Goal: Task Accomplishment & Management: Manage account settings

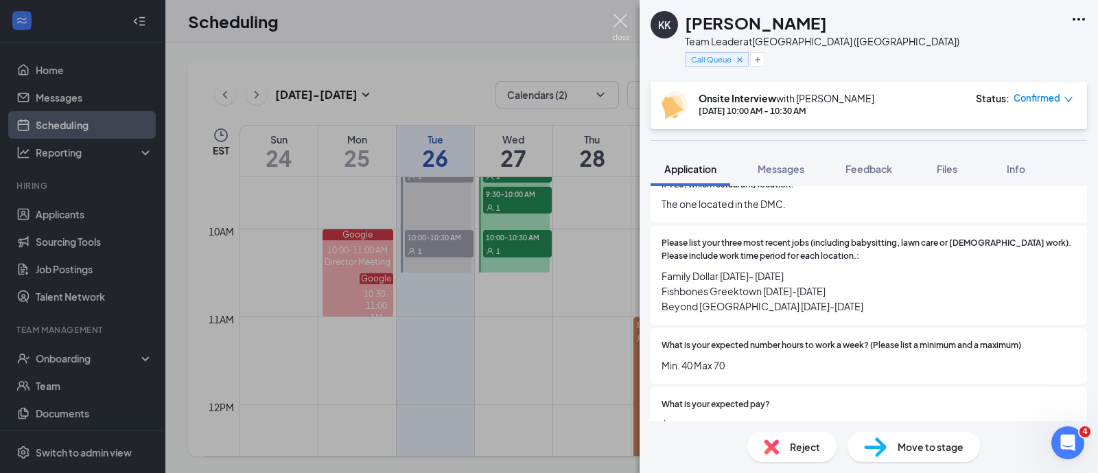
click at [621, 22] on img at bounding box center [620, 27] width 17 height 27
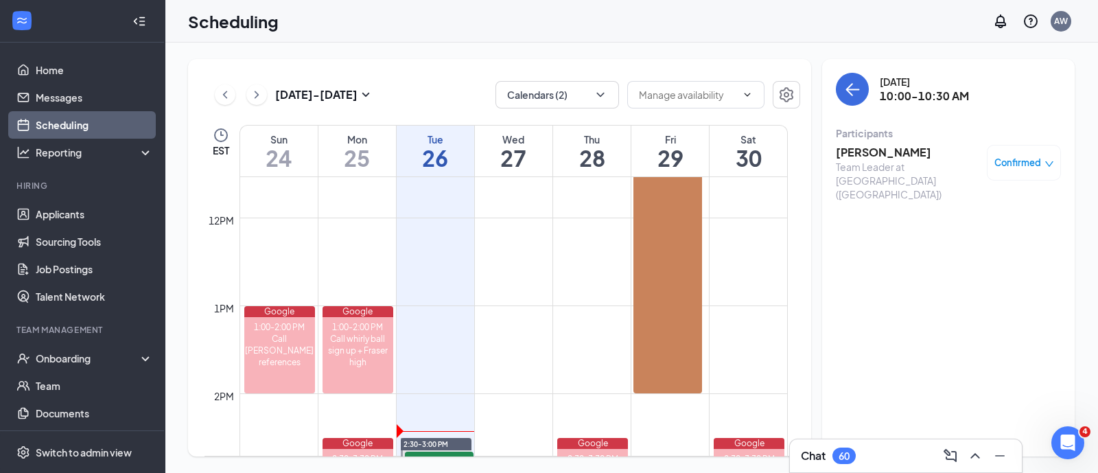
scroll to position [1111, 0]
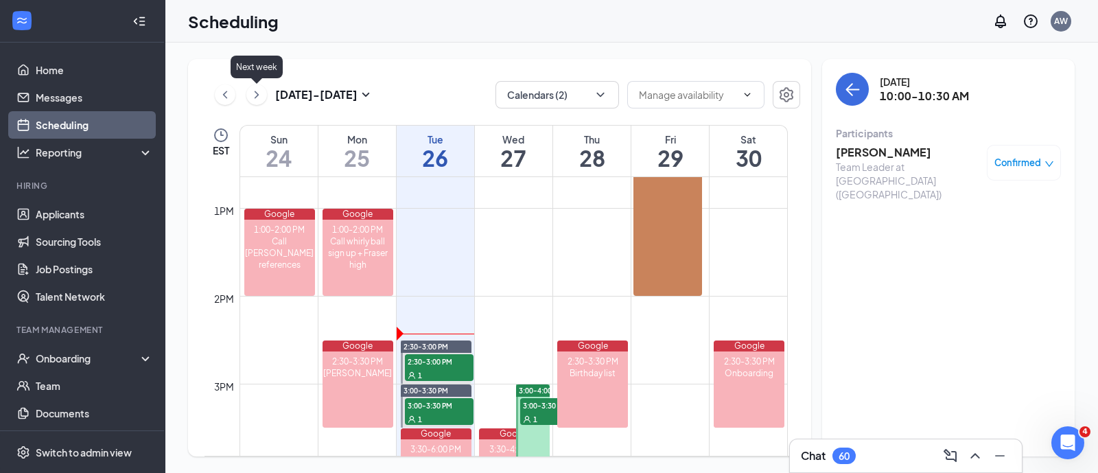
click at [257, 102] on icon "ChevronRight" at bounding box center [257, 94] width 14 height 16
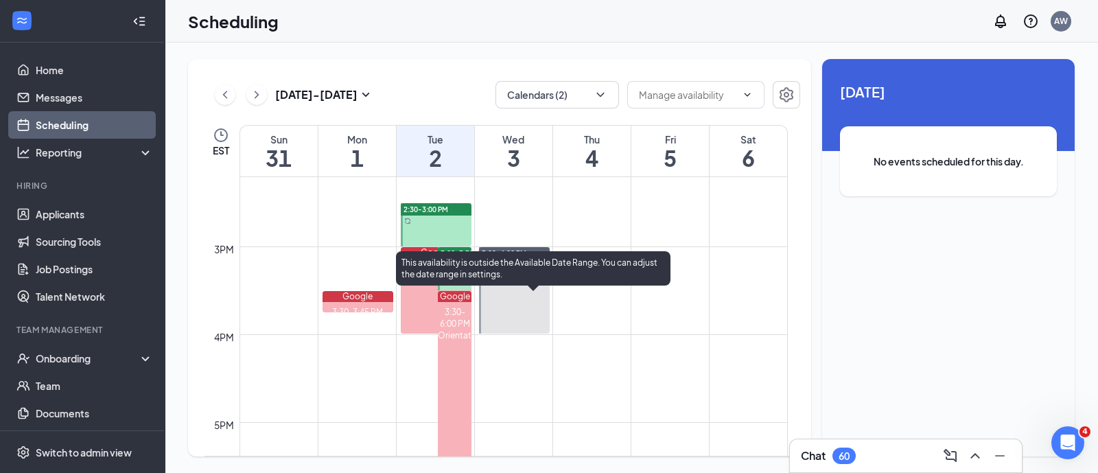
scroll to position [1255, 0]
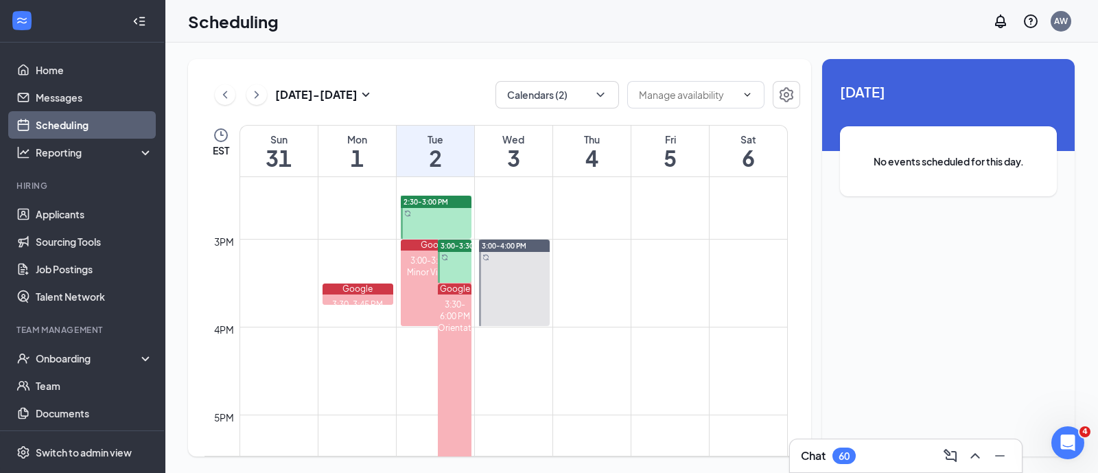
drag, startPoint x: 528, startPoint y: 298, endPoint x: 528, endPoint y: 353, distance: 54.9
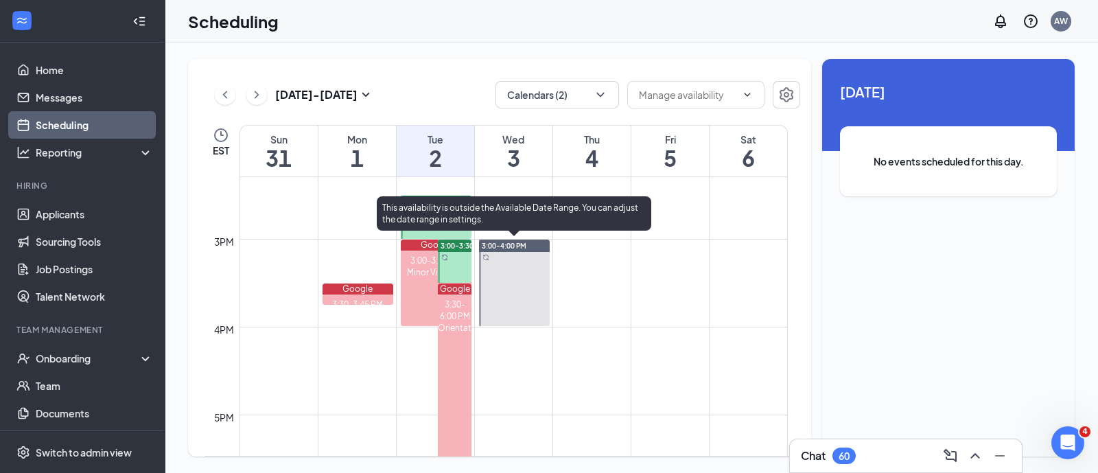
click at [517, 287] on div at bounding box center [514, 282] width 71 height 86
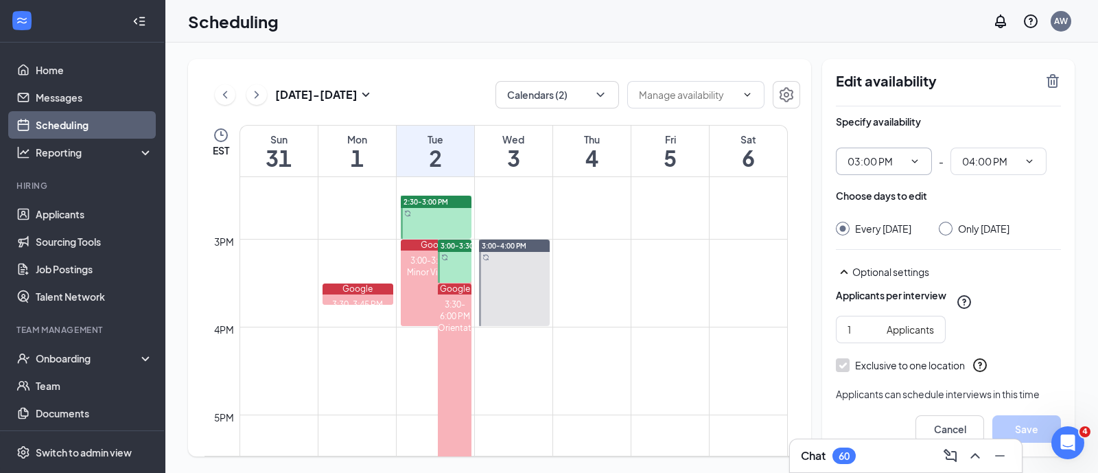
click at [913, 159] on icon "ChevronDown" at bounding box center [914, 161] width 11 height 11
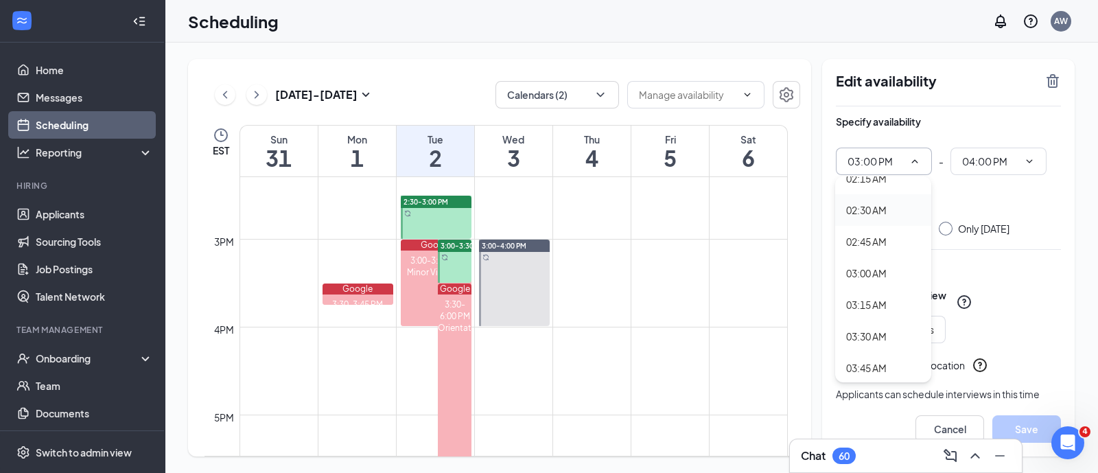
scroll to position [301, 0]
drag, startPoint x: 866, startPoint y: 324, endPoint x: 876, endPoint y: 118, distance: 206.7
click at [876, 118] on body "Home Messages Scheduling Reporting Hiring Applicants Sourcing Tools Job Posting…" at bounding box center [549, 236] width 1098 height 473
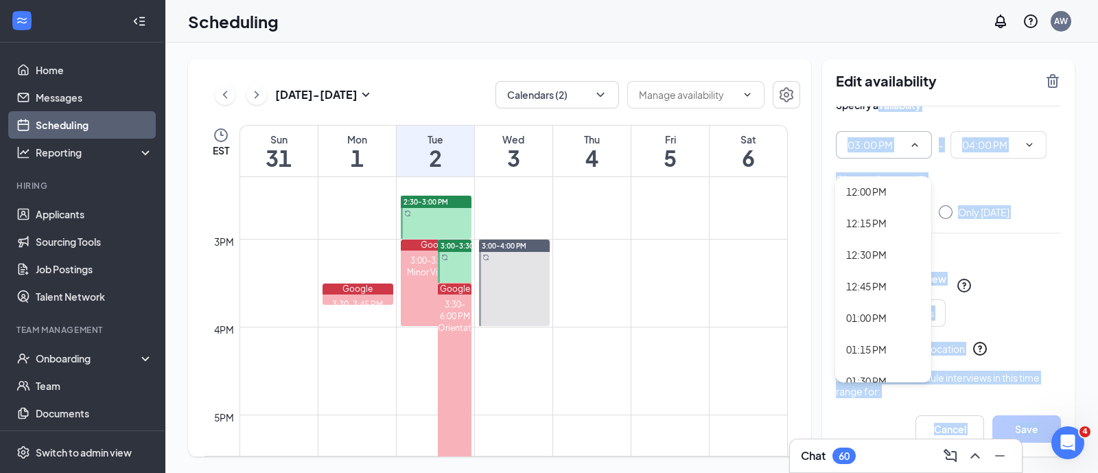
scroll to position [1797, 0]
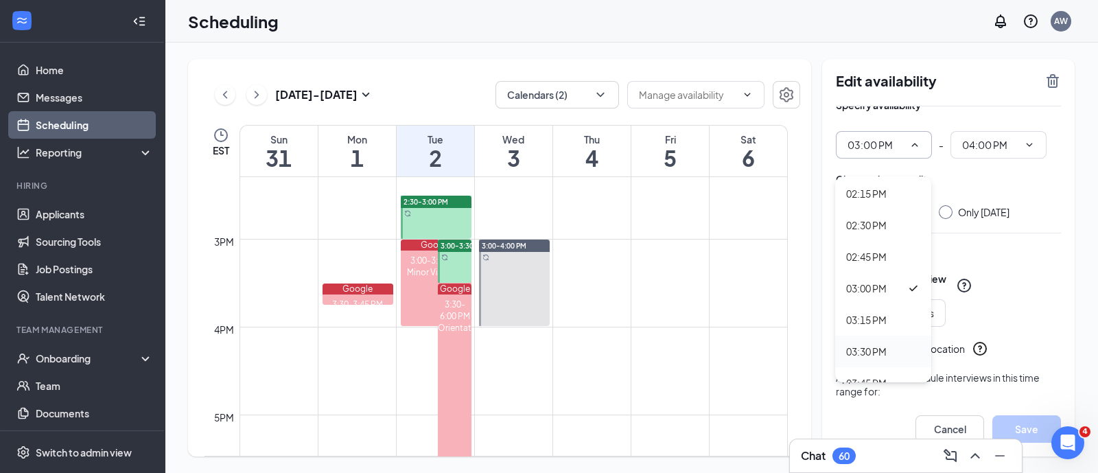
click at [868, 356] on div "03:30 PM" at bounding box center [866, 351] width 40 height 15
type input "03:30 PM"
type input "04:30 PM"
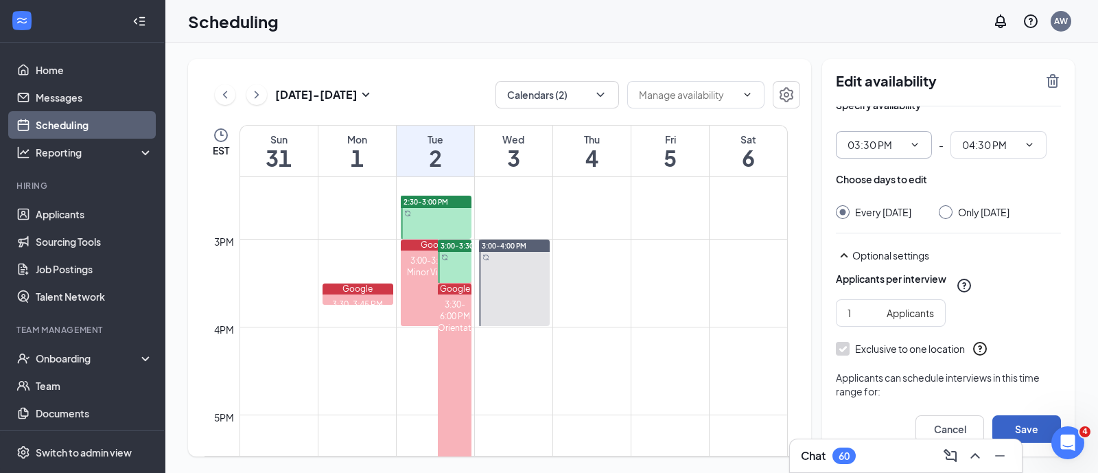
click at [1019, 425] on button "Save" at bounding box center [1026, 428] width 69 height 27
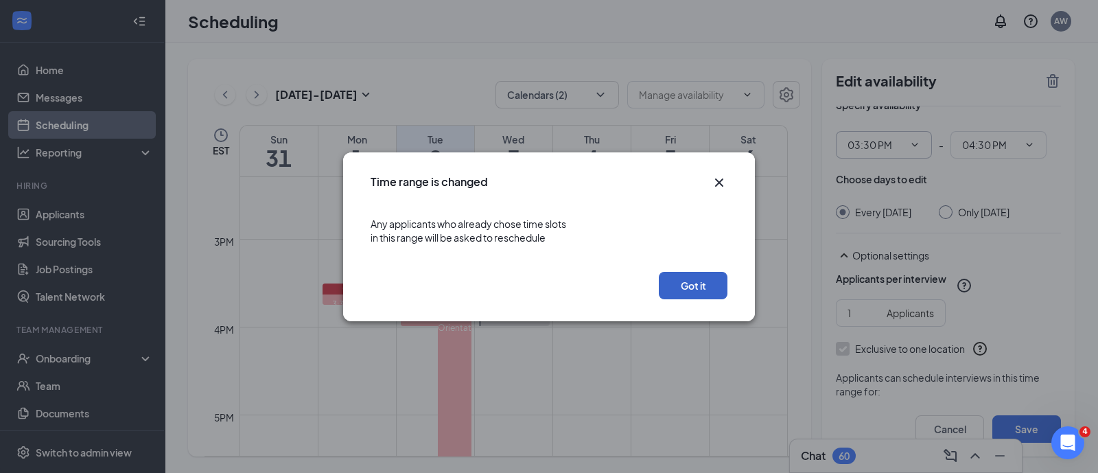
click at [683, 283] on button "Got it" at bounding box center [693, 285] width 69 height 27
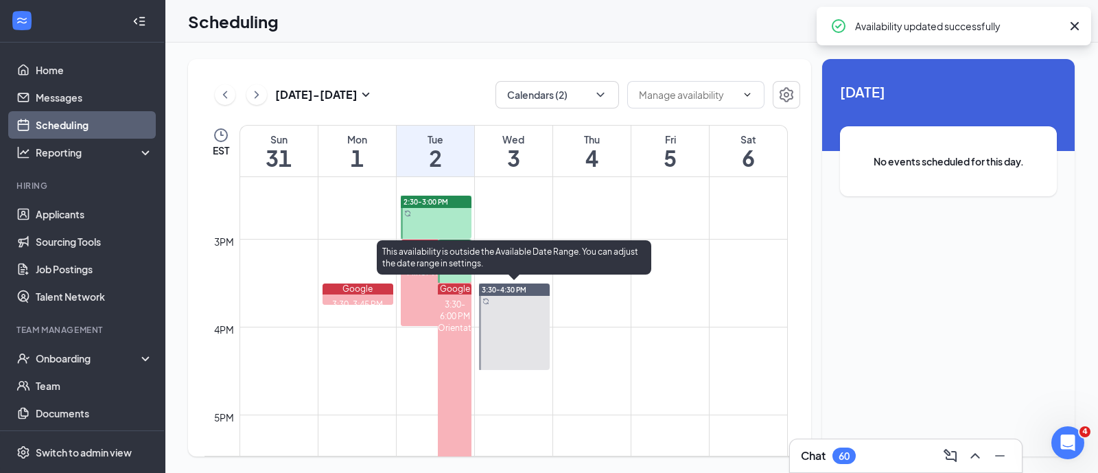
click at [528, 301] on div at bounding box center [514, 326] width 71 height 86
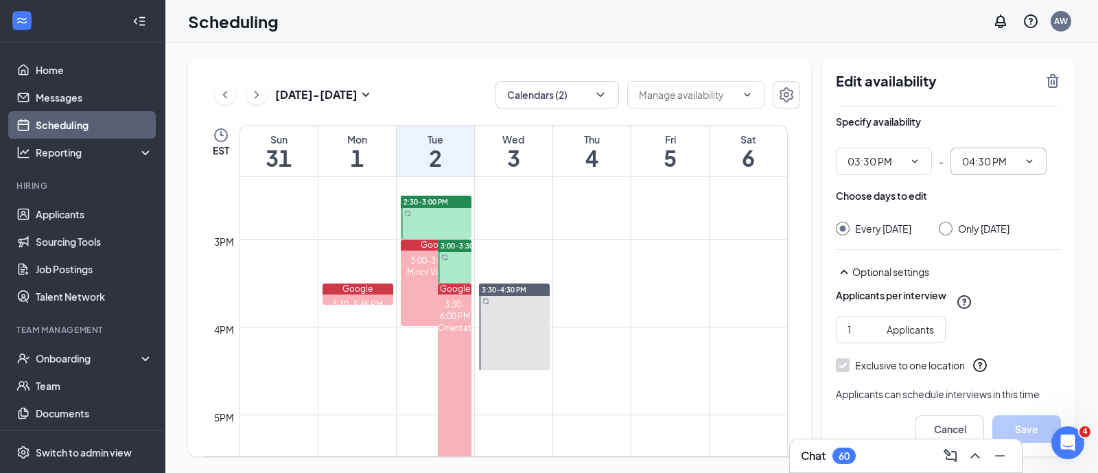
click at [1001, 159] on input "04:30 PM" at bounding box center [990, 161] width 56 height 15
click at [986, 222] on div "04:00 PM" at bounding box center [980, 218] width 40 height 15
type input "04:00 PM"
click at [1022, 423] on button "Save" at bounding box center [1026, 428] width 69 height 27
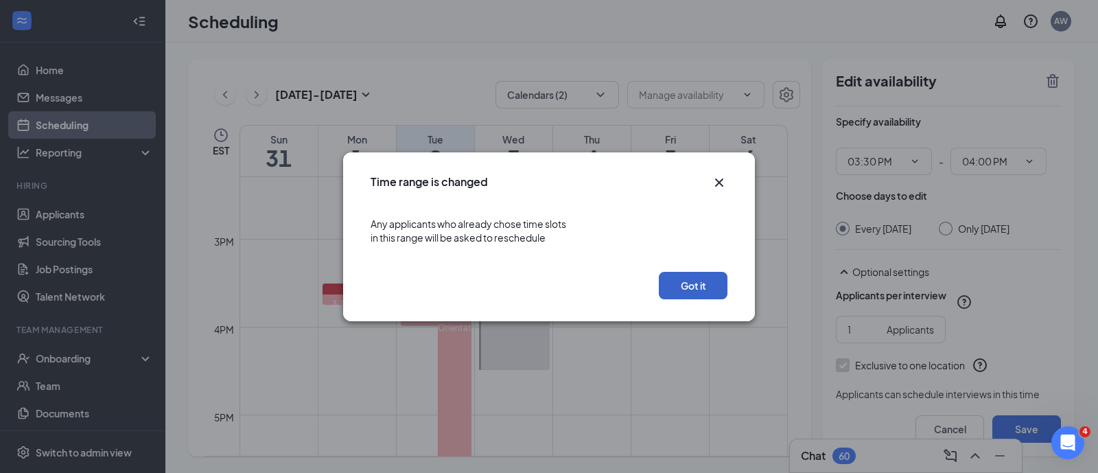
click at [695, 288] on button "Got it" at bounding box center [693, 285] width 69 height 27
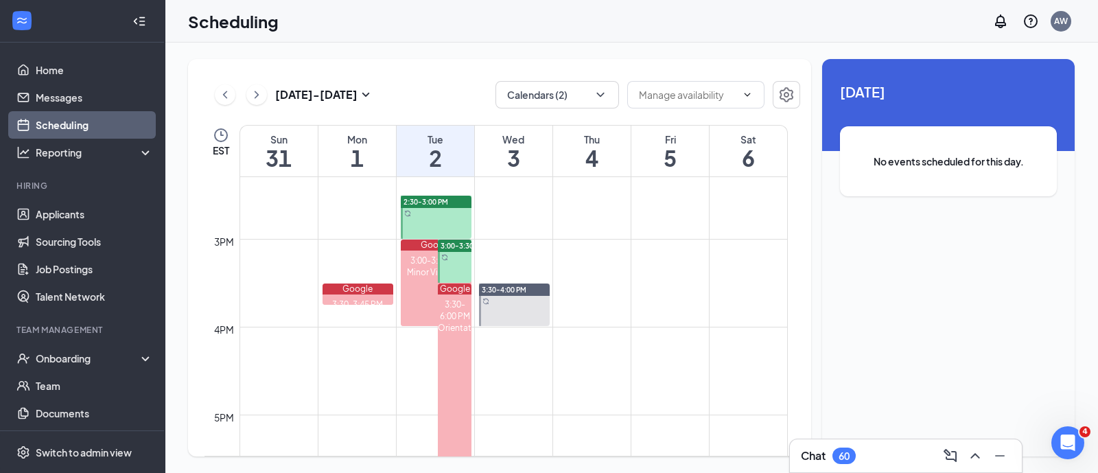
click at [695, 288] on td at bounding box center [513, 294] width 548 height 22
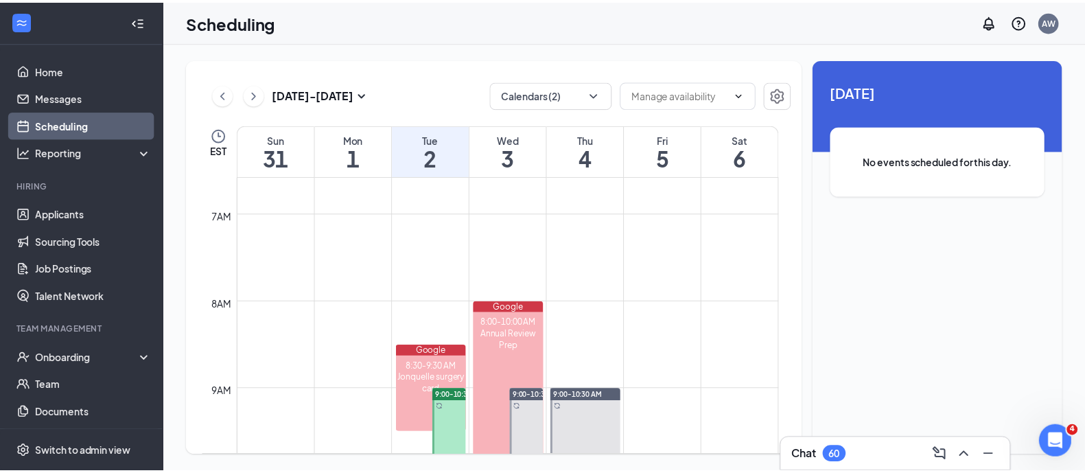
scroll to position [582, 0]
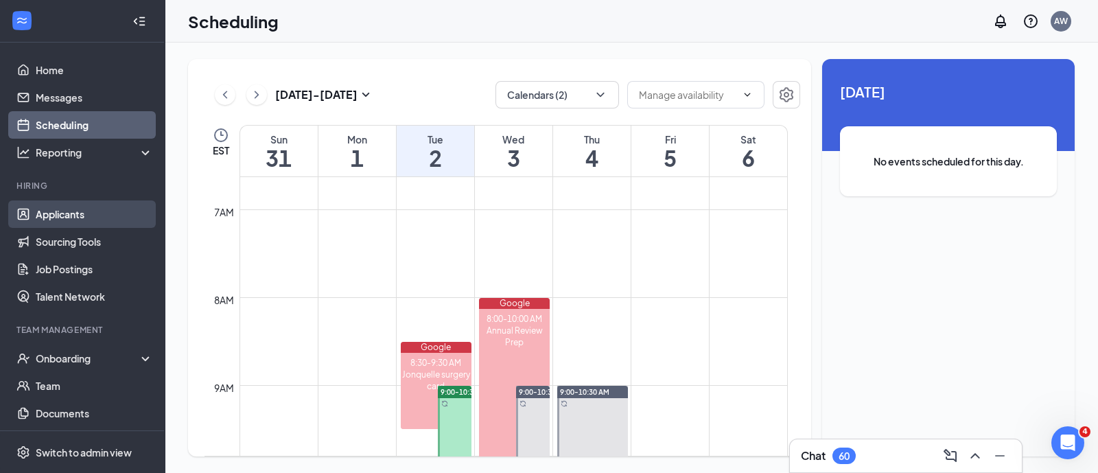
click at [86, 203] on link "Applicants" at bounding box center [94, 213] width 117 height 27
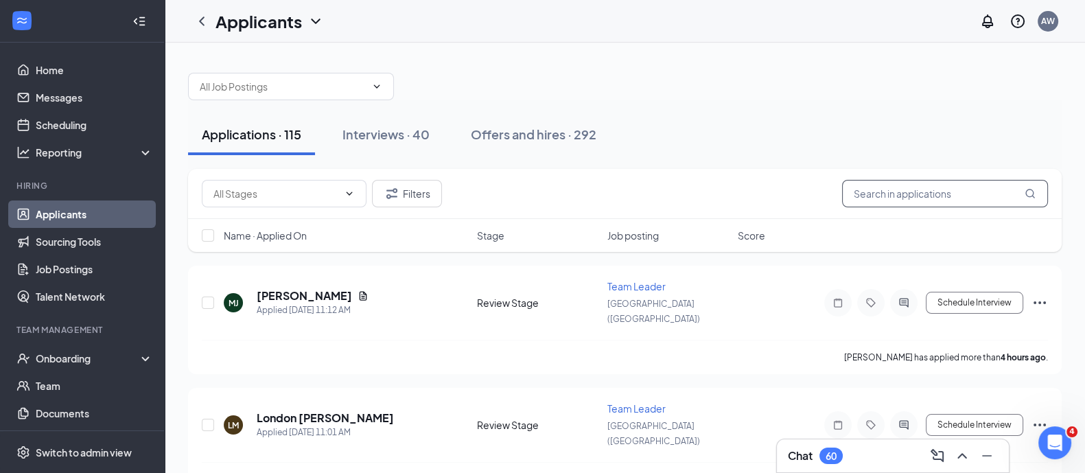
click at [965, 188] on input "text" at bounding box center [945, 193] width 206 height 27
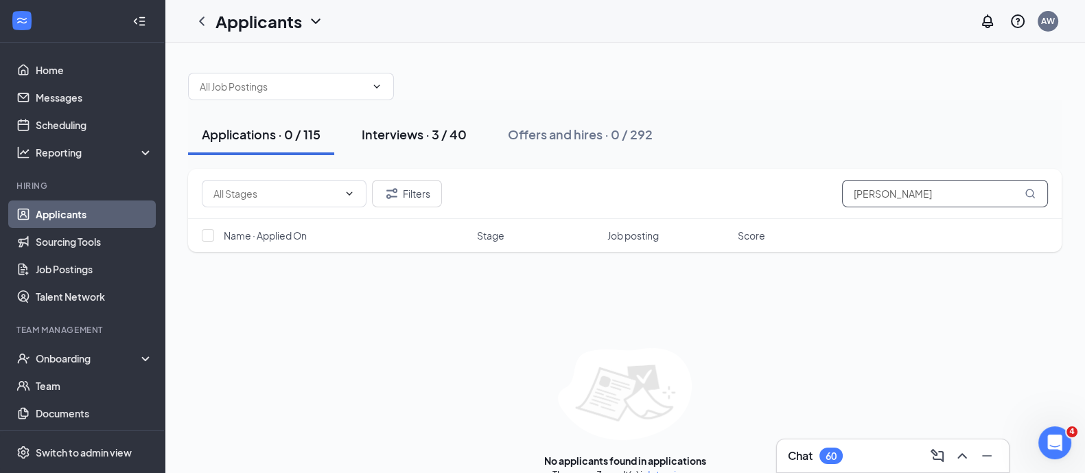
type input "[PERSON_NAME]"
click at [405, 126] on div "Interviews · 3 / 40" at bounding box center [414, 134] width 105 height 17
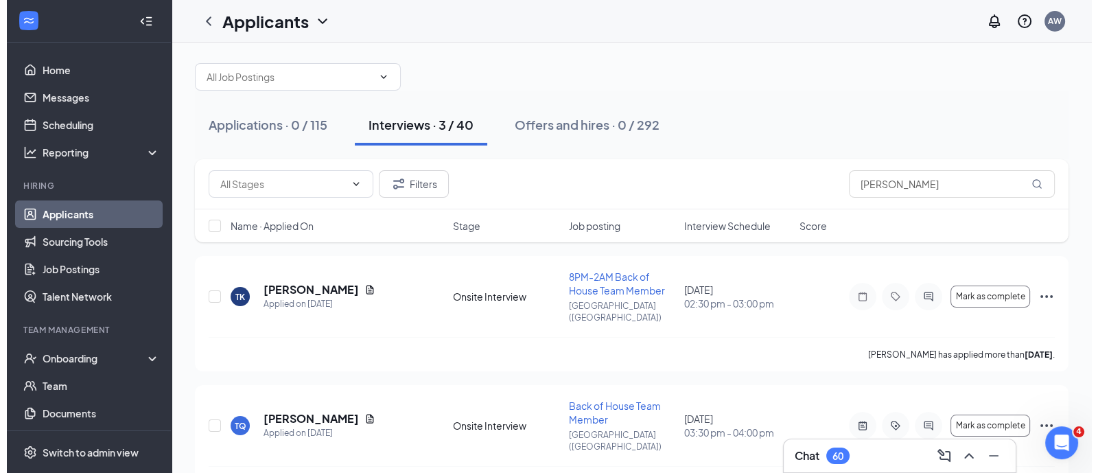
scroll to position [10, 0]
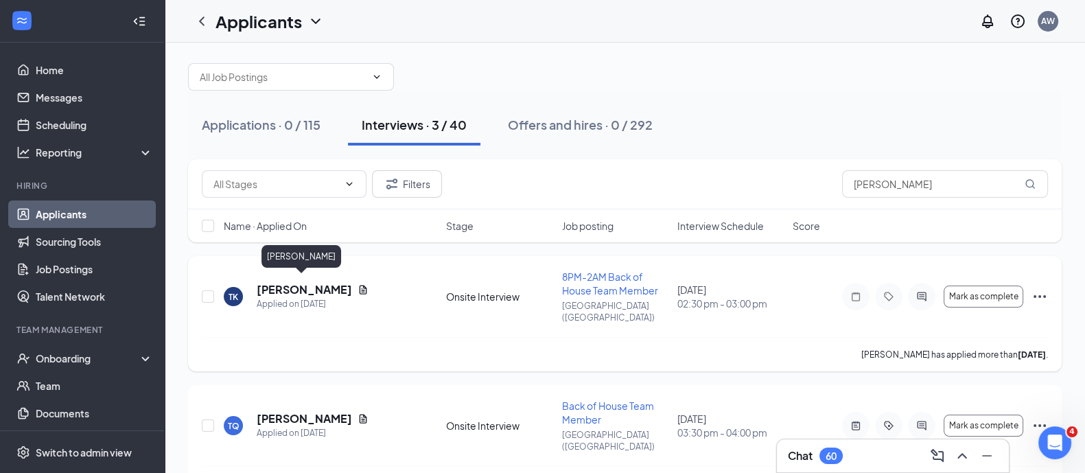
click at [320, 282] on h5 "[PERSON_NAME]" at bounding box center [304, 289] width 95 height 15
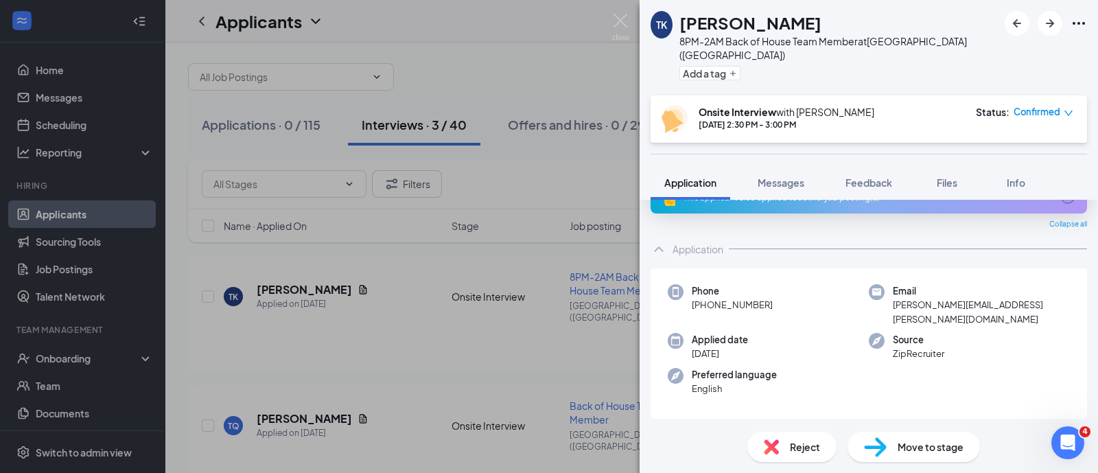
scroll to position [35, 0]
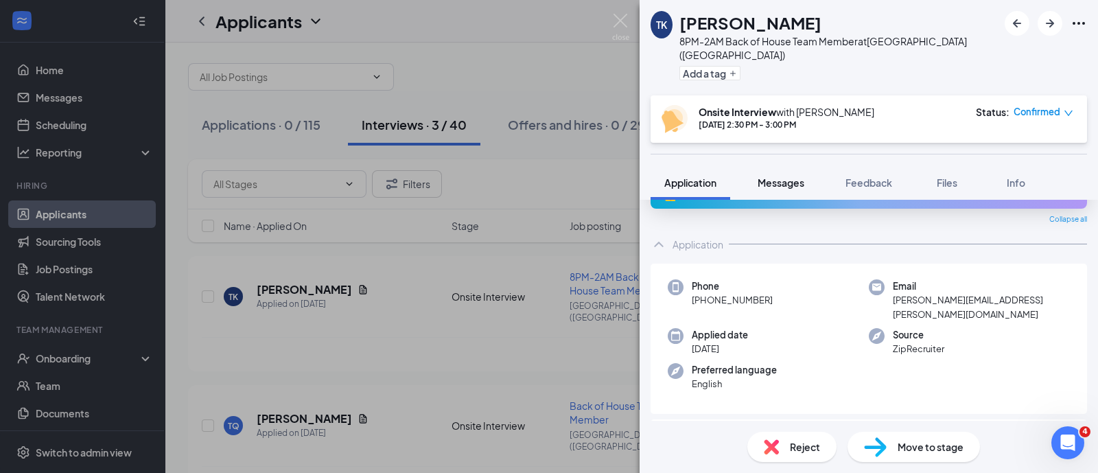
click at [779, 176] on button "Messages" at bounding box center [781, 182] width 74 height 34
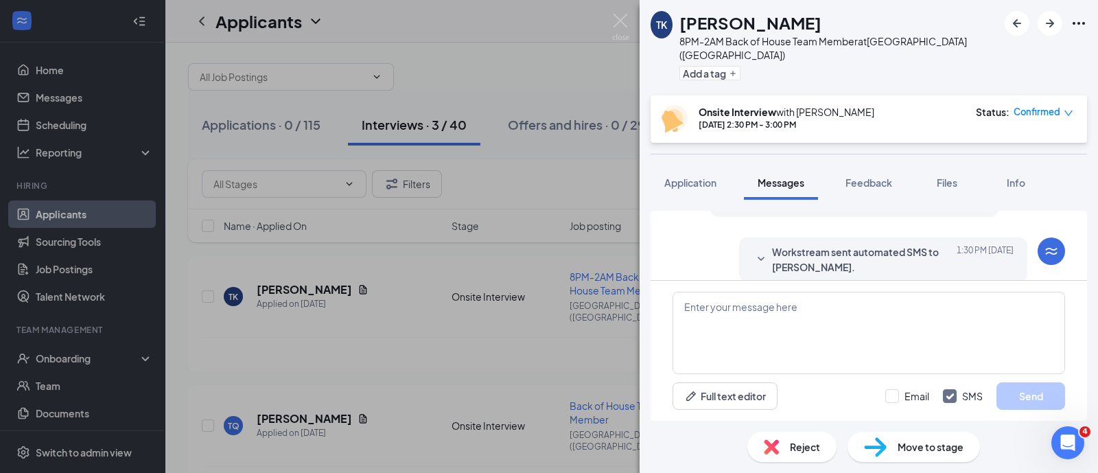
scroll to position [619, 0]
click at [772, 258] on span "Workstream sent automated email to [PERSON_NAME]." at bounding box center [862, 259] width 180 height 30
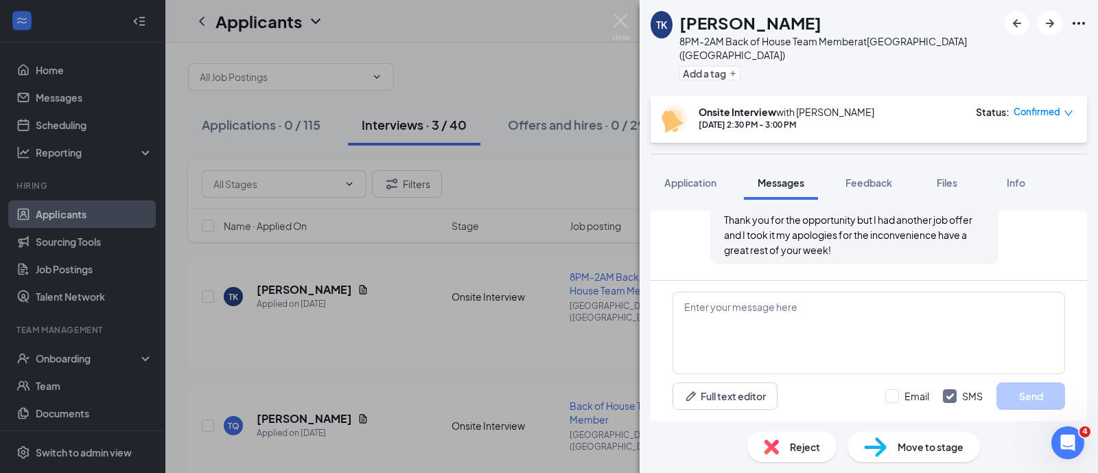
scroll to position [508, 0]
click at [785, 438] on div "Reject" at bounding box center [791, 446] width 89 height 30
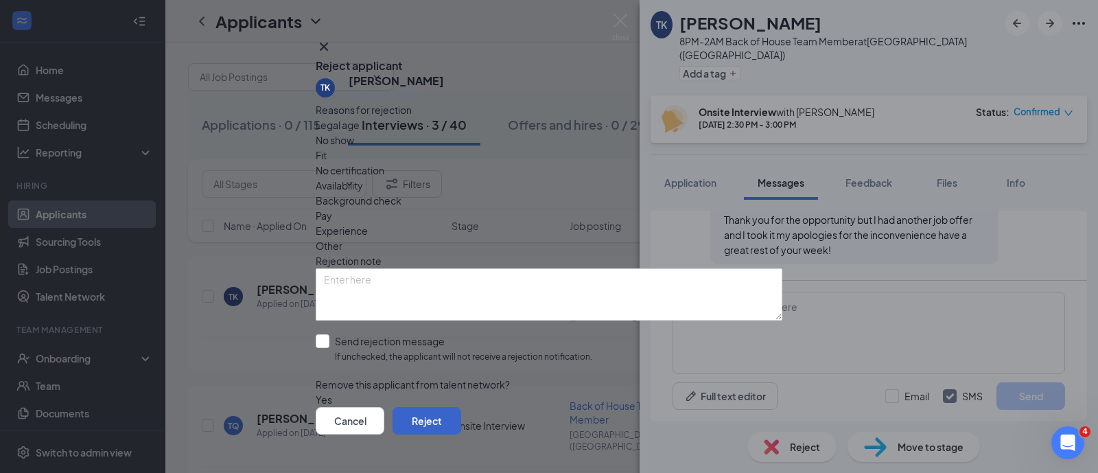
click at [461, 407] on button "Reject" at bounding box center [426, 420] width 69 height 27
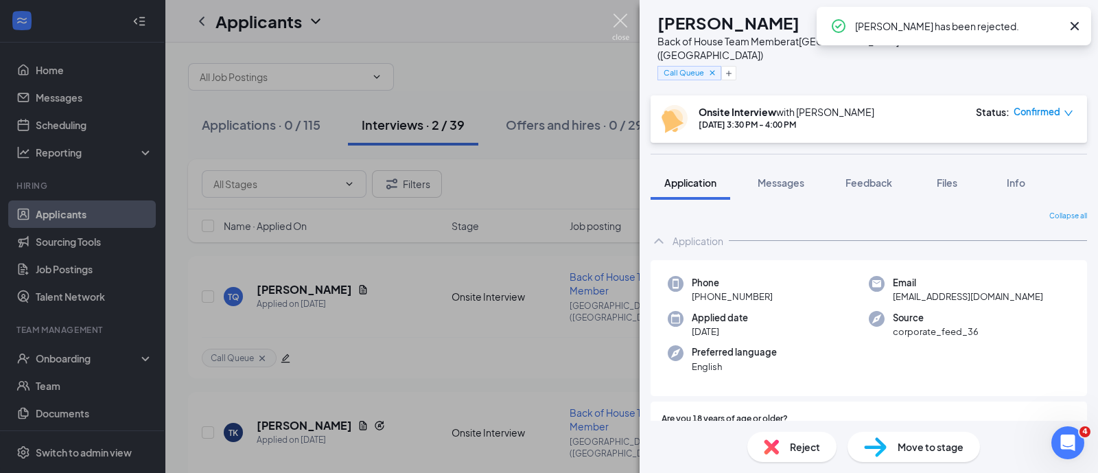
click at [617, 22] on img at bounding box center [620, 27] width 17 height 27
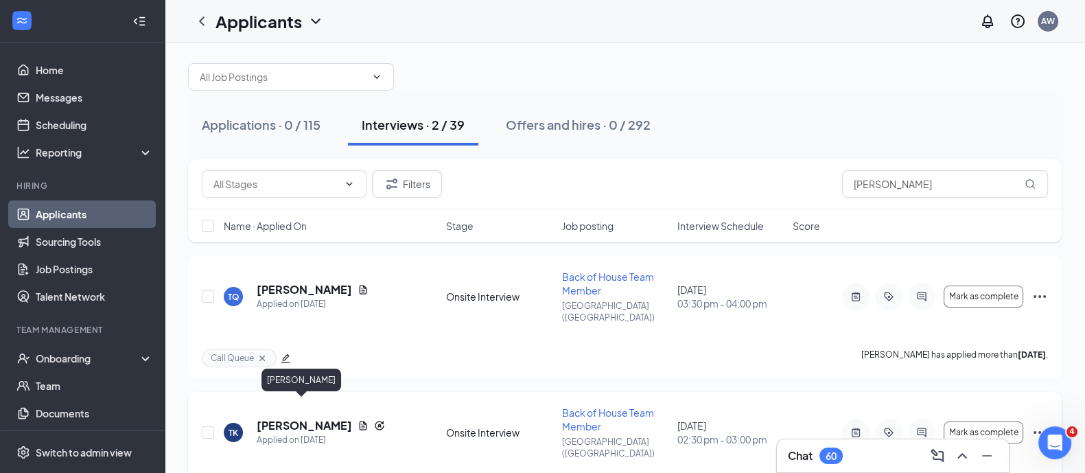
click at [317, 418] on h5 "[PERSON_NAME]" at bounding box center [304, 425] width 95 height 15
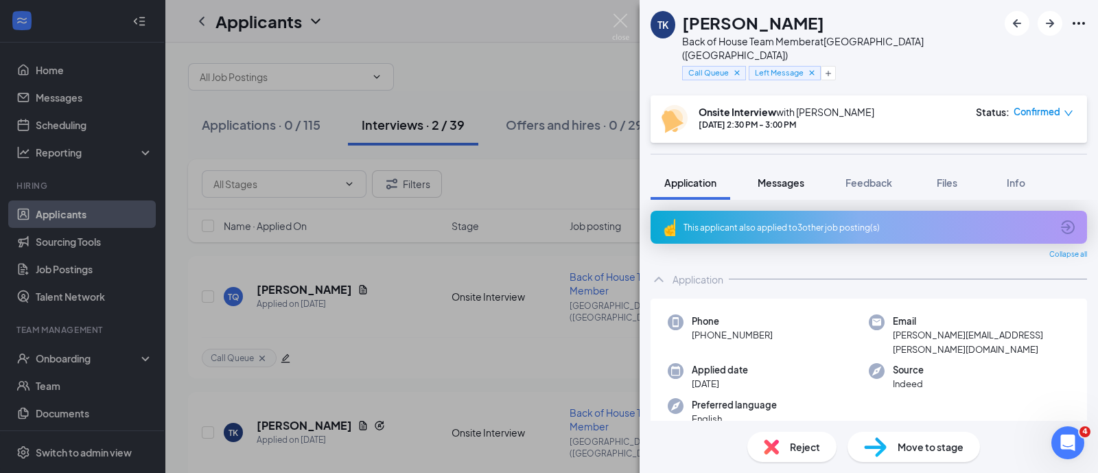
click at [782, 176] on span "Messages" at bounding box center [780, 182] width 47 height 12
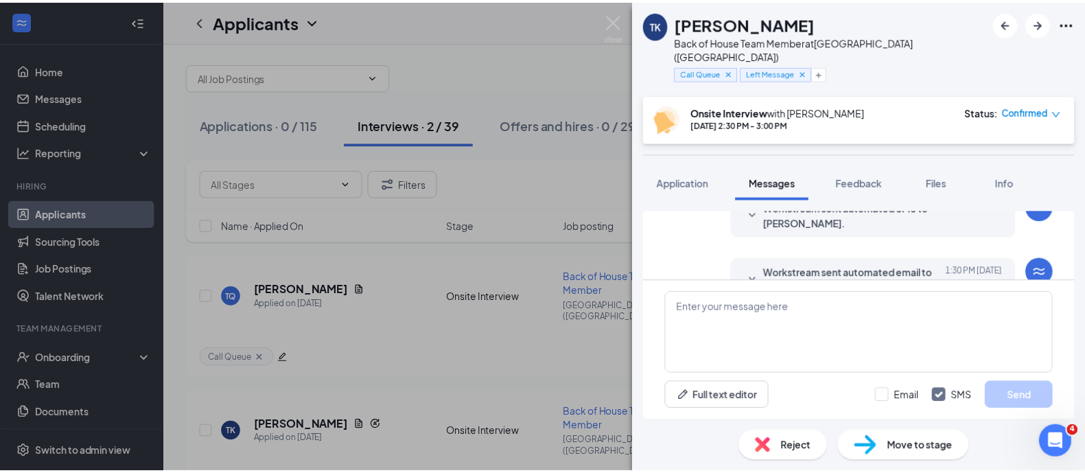
scroll to position [555, 0]
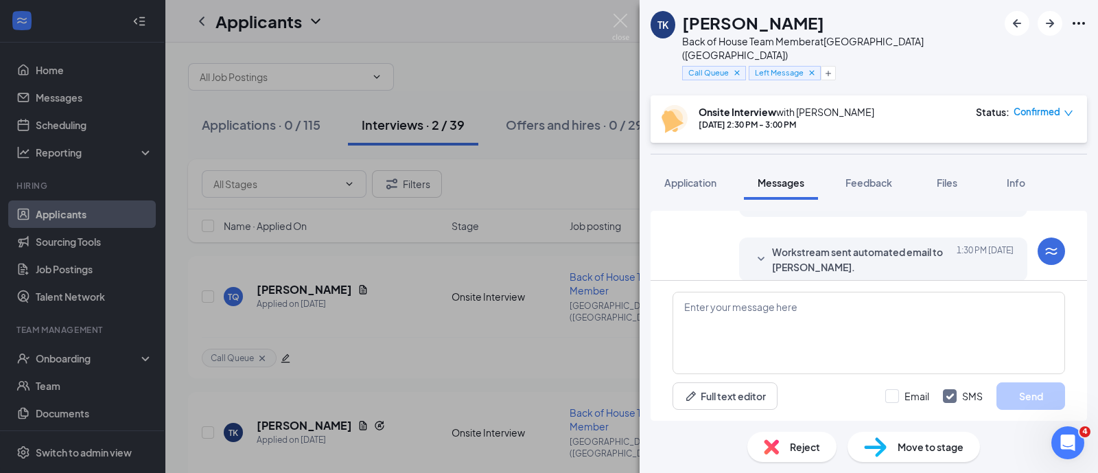
click at [777, 449] on img at bounding box center [770, 446] width 15 height 15
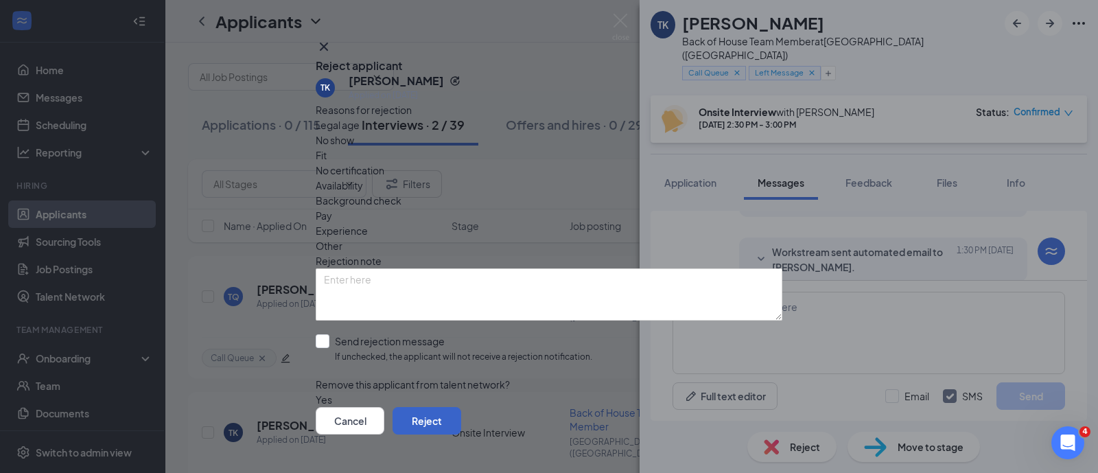
click at [461, 407] on button "Reject" at bounding box center [426, 420] width 69 height 27
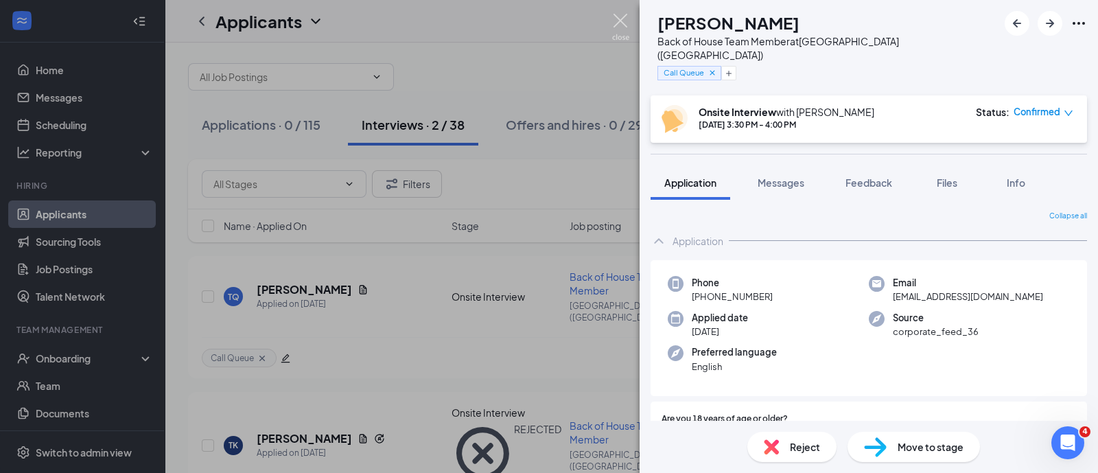
click at [626, 27] on img at bounding box center [620, 27] width 17 height 27
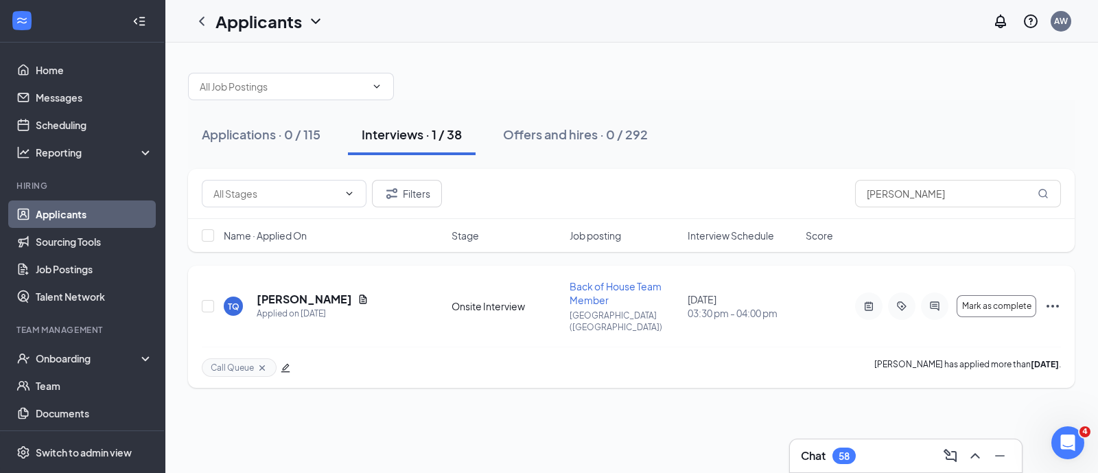
click at [316, 292] on h5 "[PERSON_NAME]" at bounding box center [304, 299] width 95 height 15
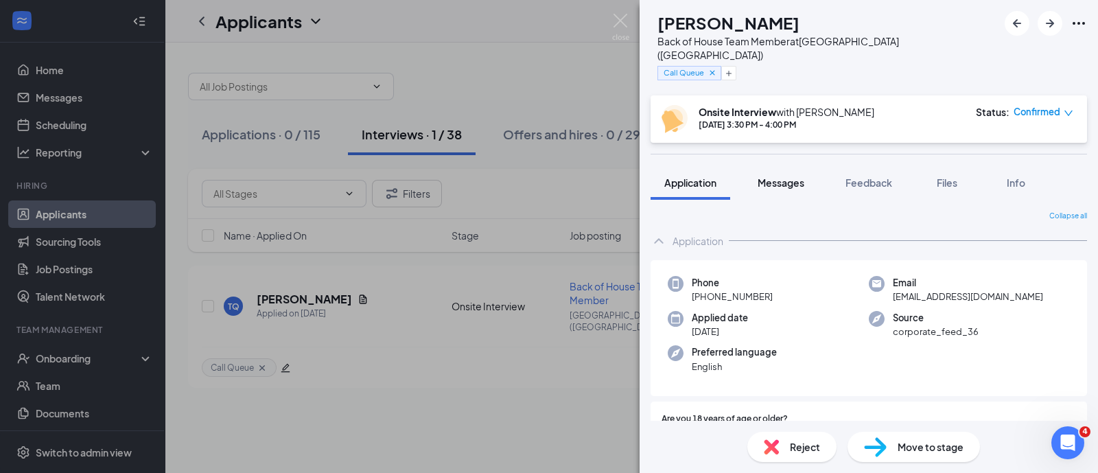
click at [803, 176] on span "Messages" at bounding box center [780, 182] width 47 height 12
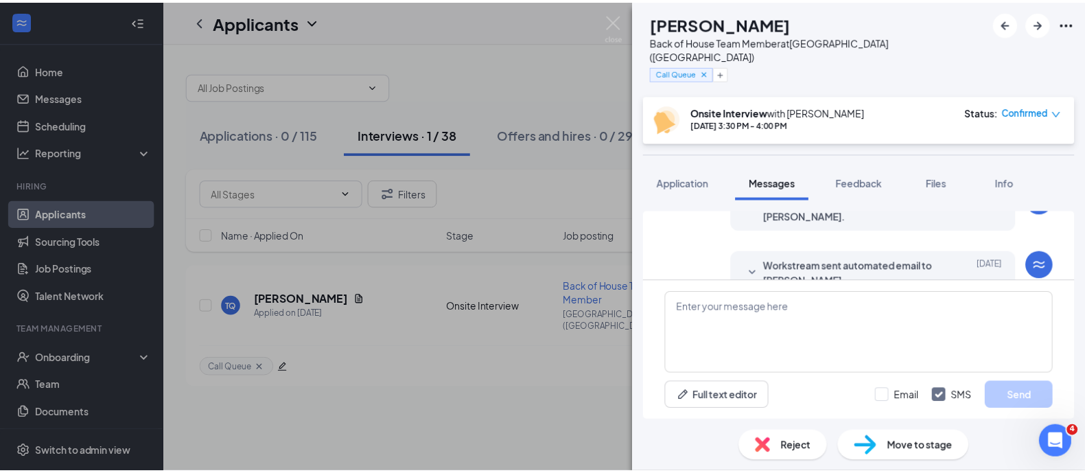
scroll to position [307, 0]
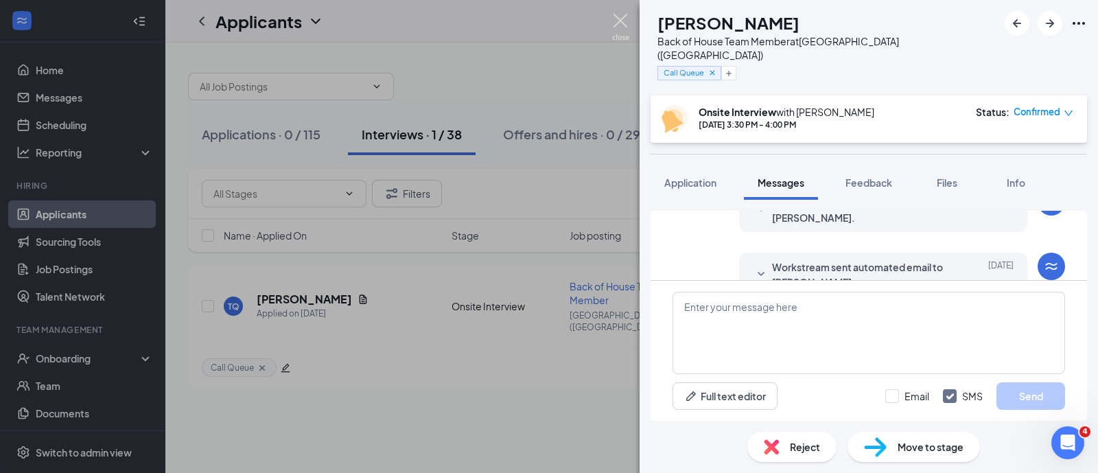
click at [619, 17] on img at bounding box center [620, 27] width 17 height 27
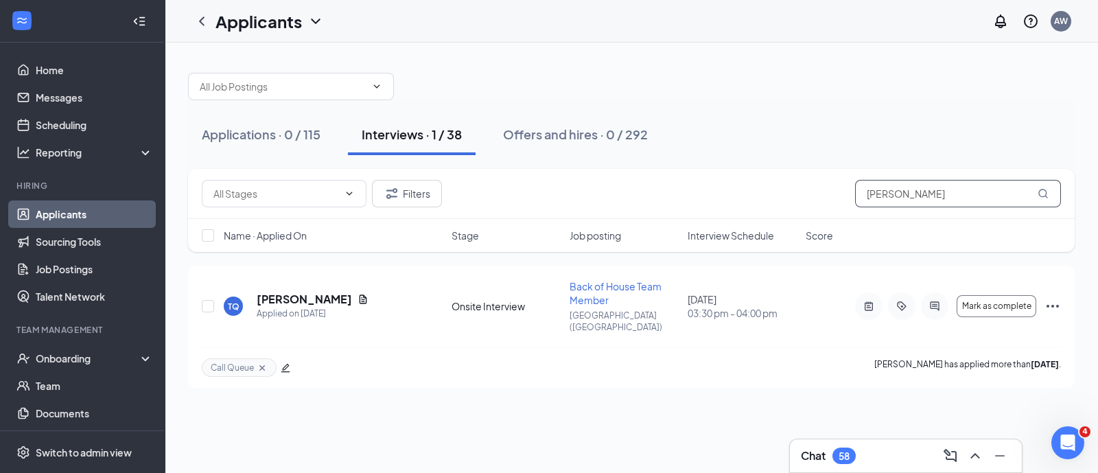
drag, startPoint x: 911, startPoint y: 193, endPoint x: 605, endPoint y: 187, distance: 306.0
click at [605, 187] on div "Filters [PERSON_NAME]" at bounding box center [631, 193] width 859 height 27
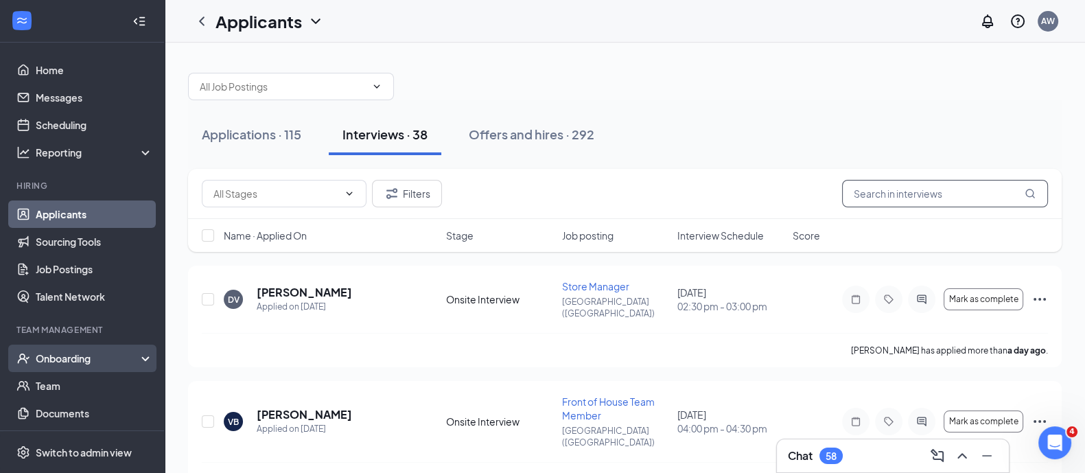
scroll to position [29, 0]
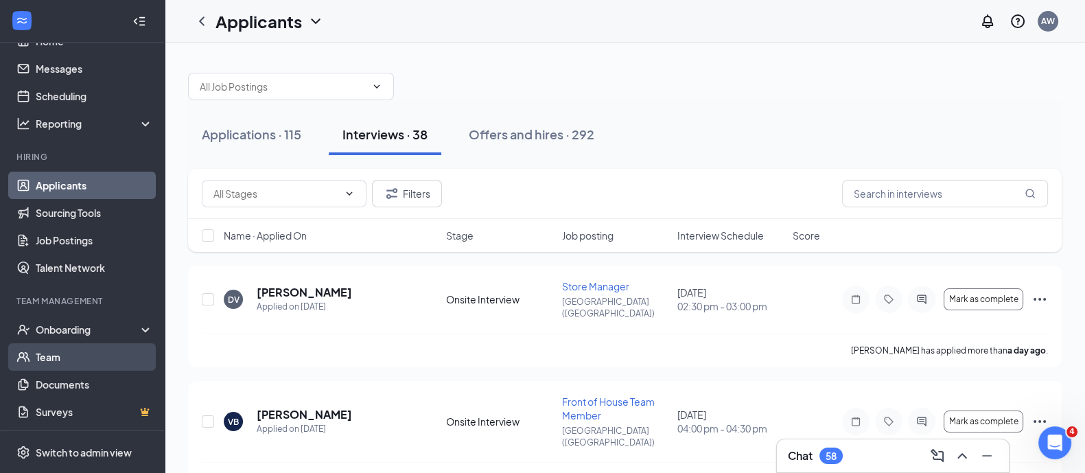
click at [44, 359] on link "Team" at bounding box center [94, 356] width 117 height 27
